Goal: Information Seeking & Learning: Find specific fact

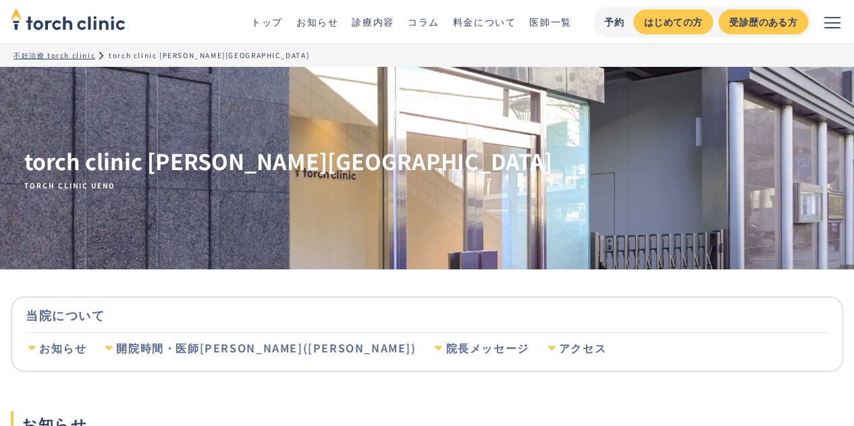
click at [64, 351] on div "お知らせ" at bounding box center [62, 348] width 47 height 15
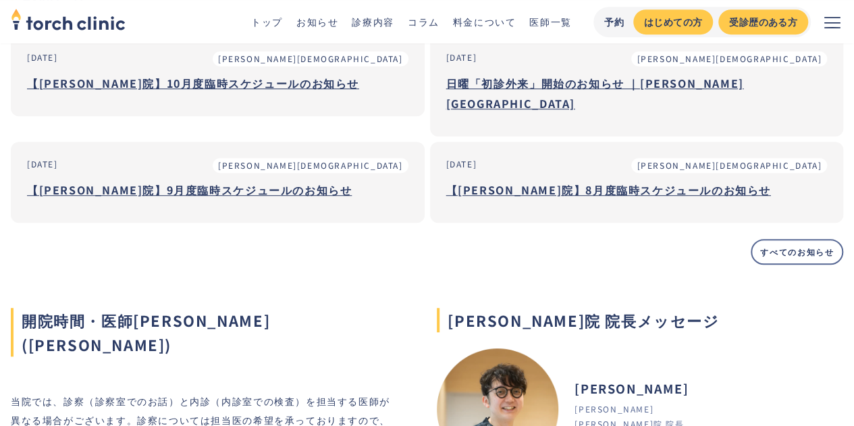
scroll to position [421, 0]
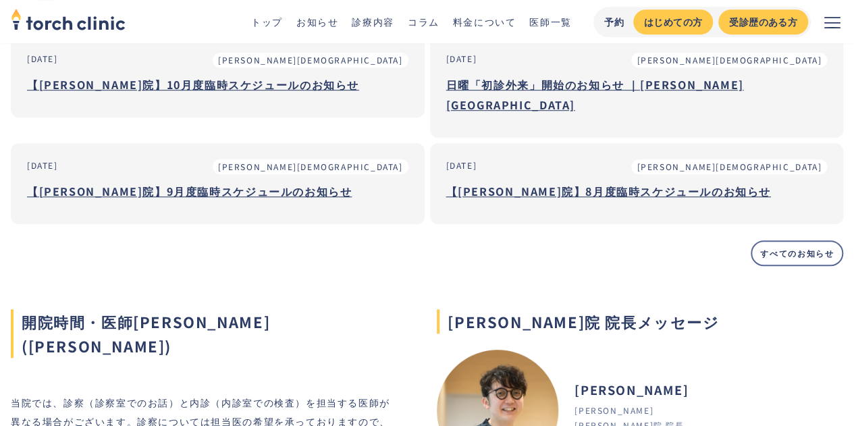
click at [162, 86] on h3 "【[PERSON_NAME]院】10月度臨時スケジュールのお知らせ" at bounding box center [218, 84] width 382 height 20
click at [232, 201] on h3 "【[PERSON_NAME]院】9月度臨時スケジュールのお知らせ" at bounding box center [218, 191] width 382 height 20
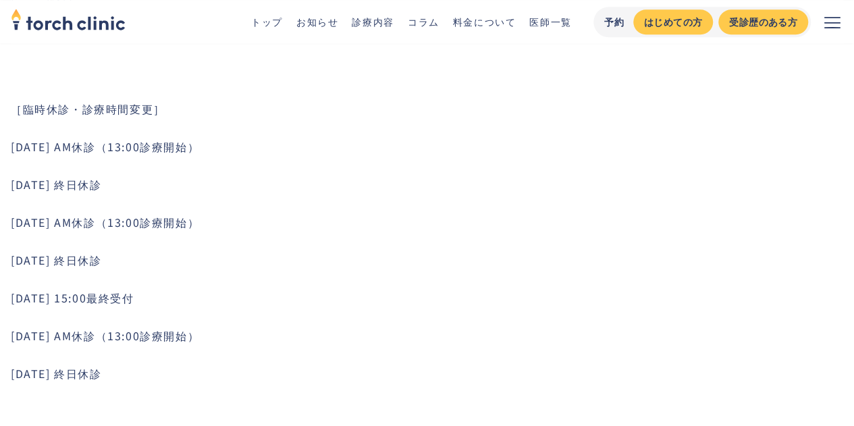
scroll to position [634, 0]
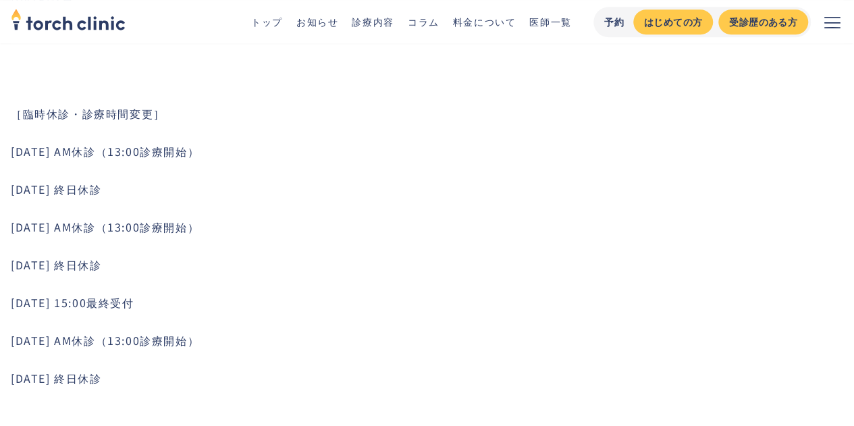
drag, startPoint x: 11, startPoint y: 109, endPoint x: 253, endPoint y: 149, distance: 245.2
click at [253, 149] on div "いつも当院をご受診いただきましてありがとうございます。 2025年10月の臨時診療スケジュールをお知らせいたします。 ‍ ［［常勤医師不在日］ ‍ ■市山医師…" at bounding box center [433, 75] width 844 height 1118
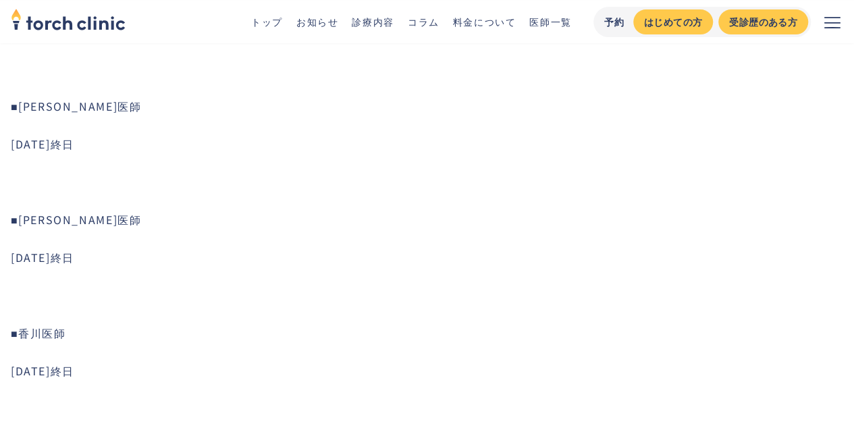
scroll to position [251, 0]
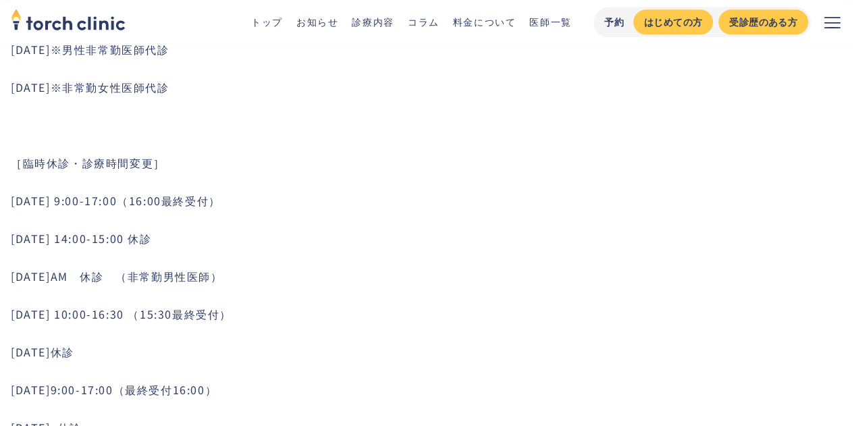
scroll to position [811, 0]
drag, startPoint x: 9, startPoint y: 161, endPoint x: 188, endPoint y: 153, distance: 179.2
click at [188, 153] on footer "[DATE] #[PERSON_NAME][GEOGRAPHIC_DATA] 【[PERSON_NAME]院】9月度臨時スケジュールのお知らせ いつも当院をご…" at bounding box center [427, 14] width 854 height 1516
copy p "［臨時休診・診療時間変更］"
